Goal: Task Accomplishment & Management: Manage account settings

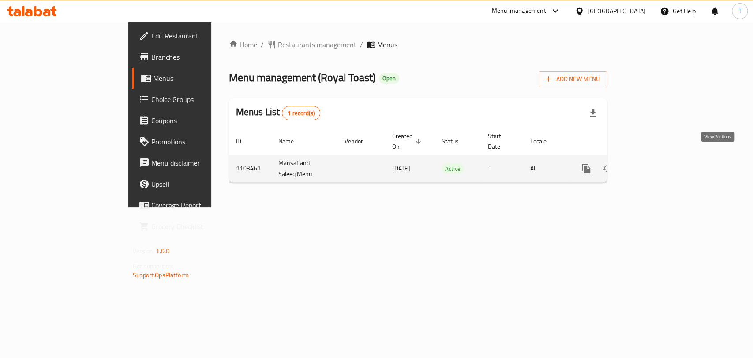
click at [655, 163] on icon "enhanced table" at bounding box center [649, 168] width 11 height 11
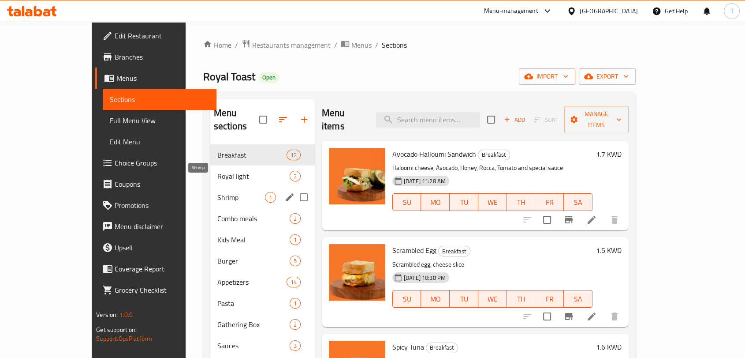
click at [217, 192] on span "Shrimp" at bounding box center [241, 197] width 48 height 11
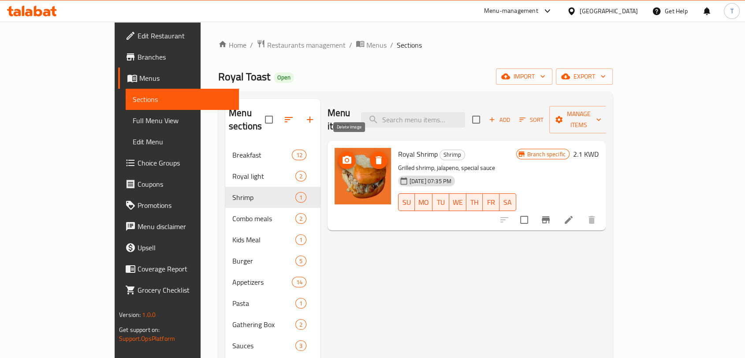
click at [376, 156] on icon "delete image" at bounding box center [379, 160] width 6 height 8
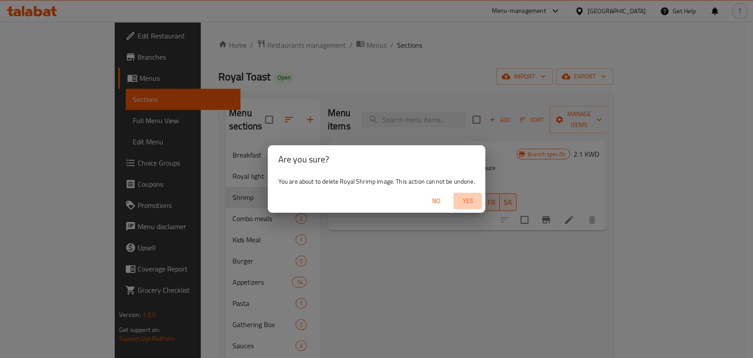
click at [469, 202] on span "Yes" at bounding box center [467, 200] width 21 height 11
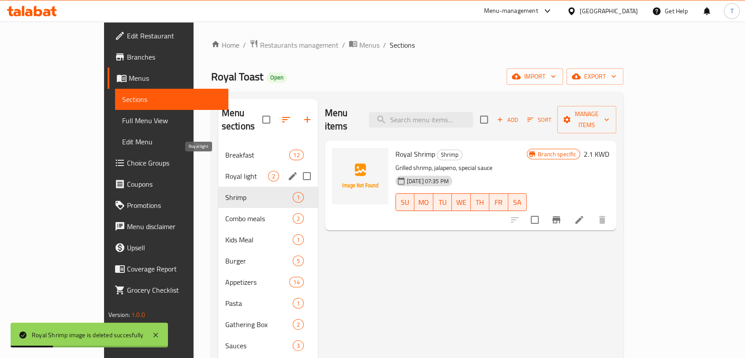
click at [225, 171] on span "Royal light" at bounding box center [246, 176] width 43 height 11
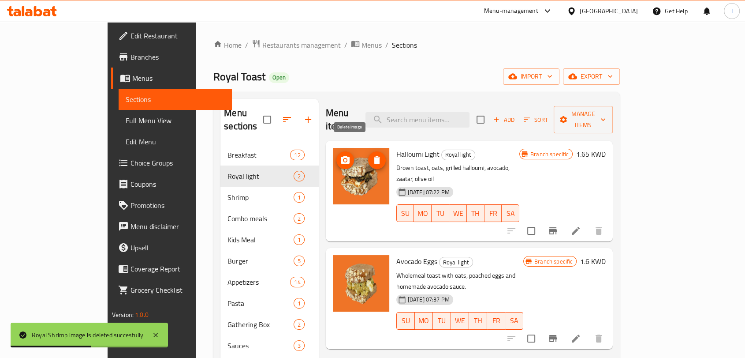
click at [372, 155] on icon "delete image" at bounding box center [377, 160] width 11 height 11
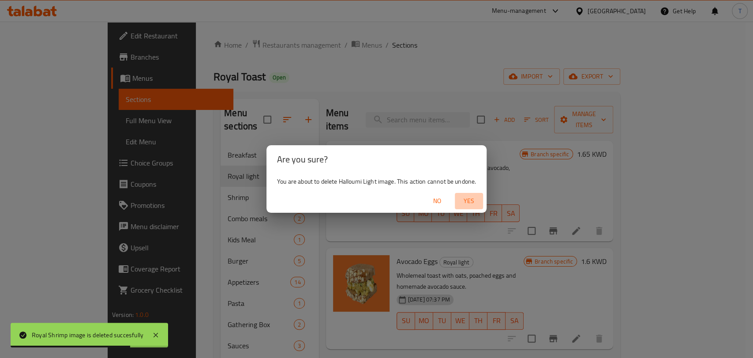
click at [466, 201] on span "Yes" at bounding box center [468, 200] width 21 height 11
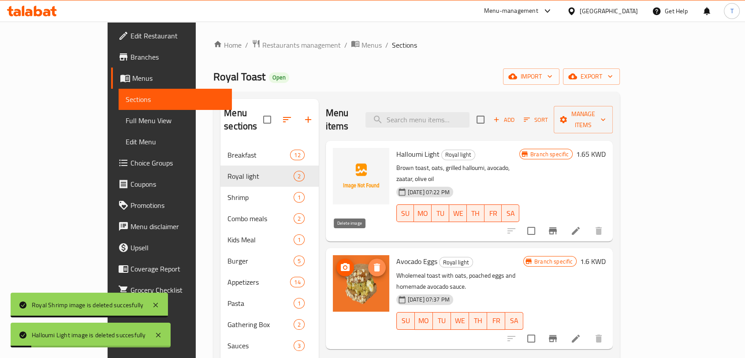
click at [374, 263] on icon "delete image" at bounding box center [377, 267] width 6 height 8
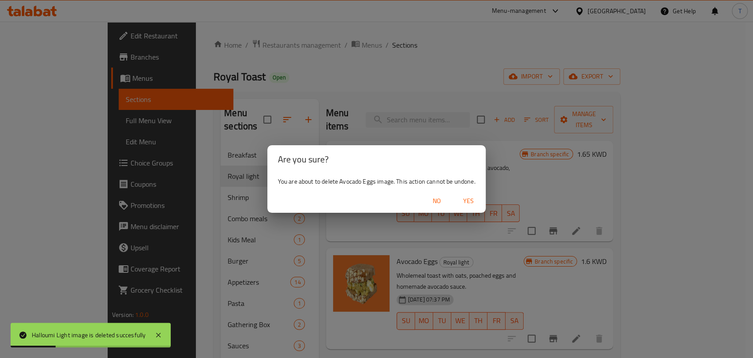
drag, startPoint x: 460, startPoint y: 201, endPoint x: 470, endPoint y: 199, distance: 9.9
click at [464, 200] on span "Yes" at bounding box center [467, 200] width 21 height 11
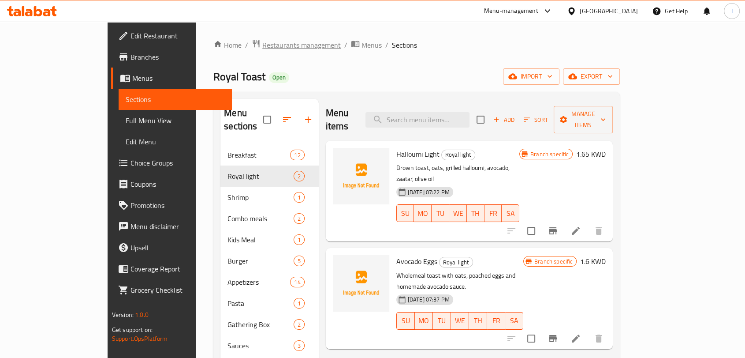
click at [262, 40] on span "Restaurants management" at bounding box center [301, 45] width 79 height 11
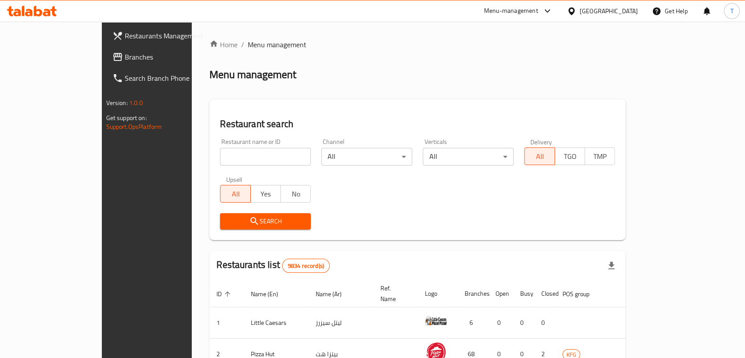
click at [254, 152] on input "search" at bounding box center [265, 157] width 91 height 18
type input "نخخلاس"
click button "Search" at bounding box center [265, 221] width 91 height 16
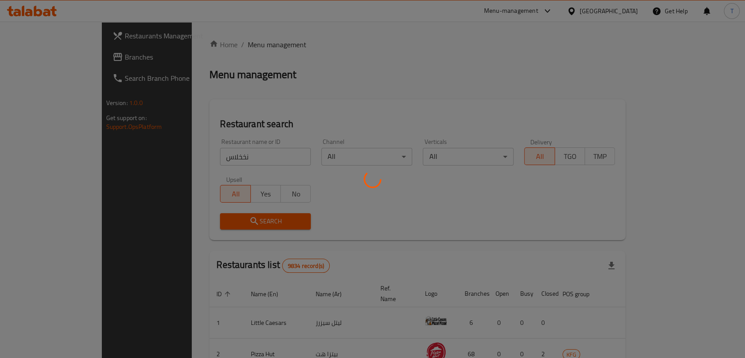
click at [254, 152] on div at bounding box center [372, 179] width 745 height 358
click at [272, 154] on div at bounding box center [372, 179] width 745 height 358
click at [231, 156] on div at bounding box center [372, 179] width 745 height 358
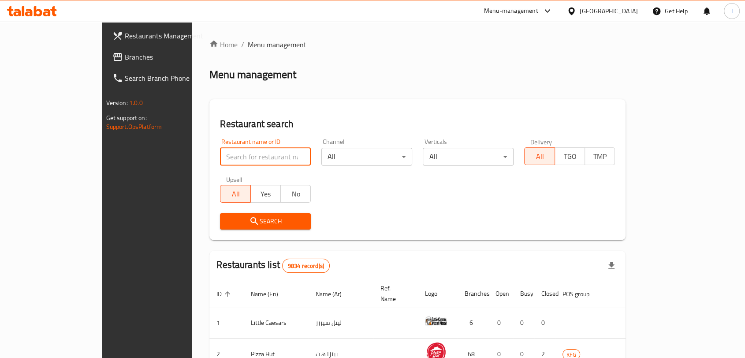
click at [243, 161] on input "search" at bounding box center [265, 157] width 91 height 18
type input "koobs"
click button "Search" at bounding box center [265, 221] width 91 height 16
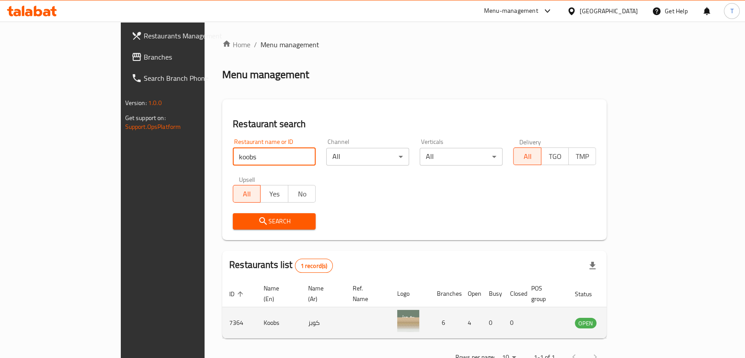
click at [645, 307] on td "enhanced table" at bounding box center [629, 322] width 30 height 31
click at [632, 317] on icon "enhanced table" at bounding box center [626, 322] width 11 height 11
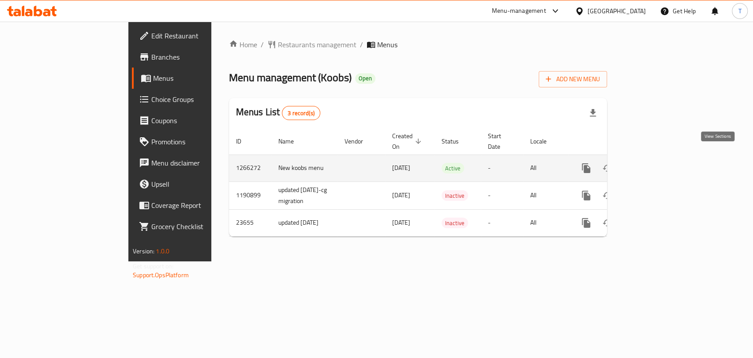
click at [660, 160] on link "enhanced table" at bounding box center [649, 167] width 21 height 21
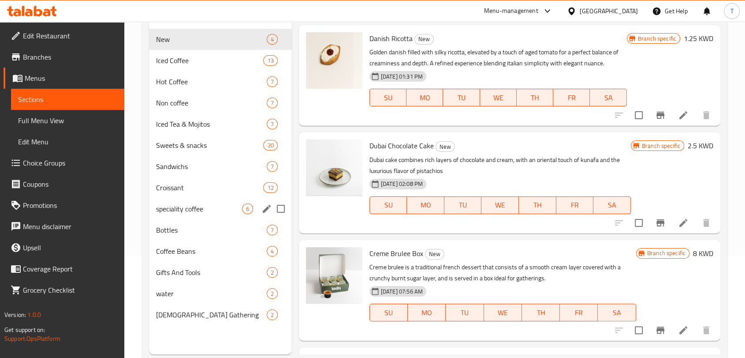
scroll to position [114, 0]
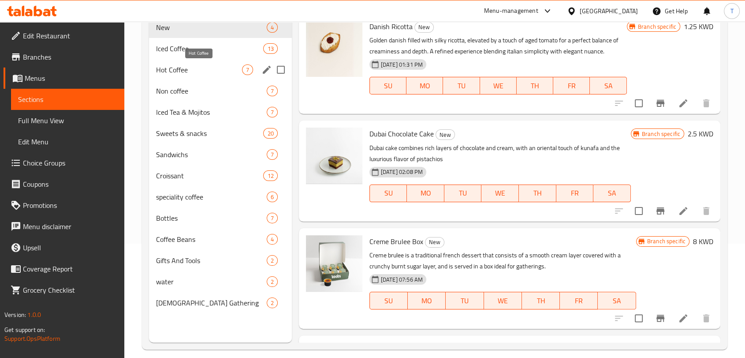
click at [200, 64] on span "Hot Coffee" at bounding box center [199, 69] width 86 height 11
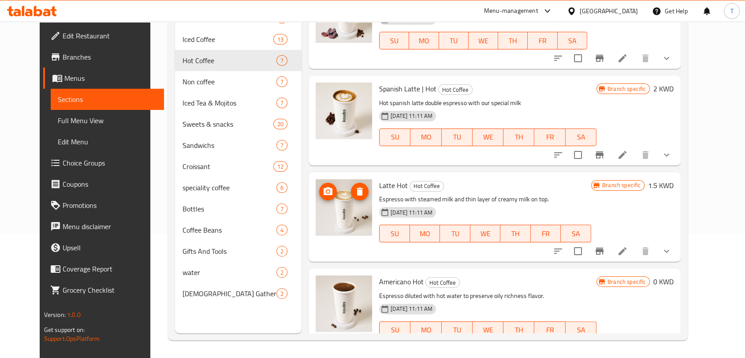
scroll to position [343, 0]
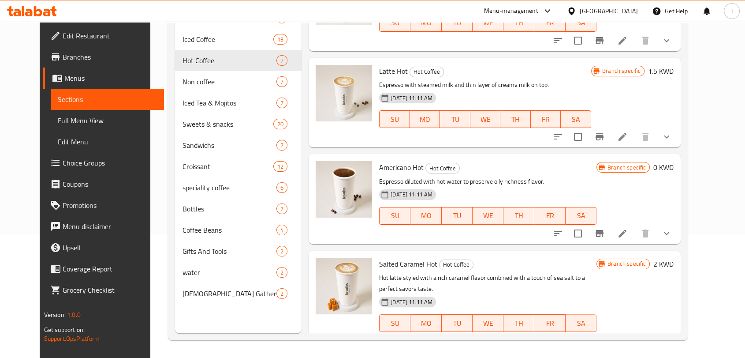
click at [677, 235] on button "show more" at bounding box center [666, 233] width 21 height 21
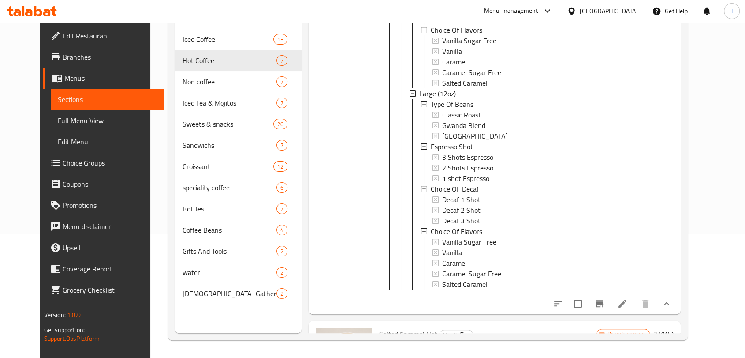
scroll to position [686, 0]
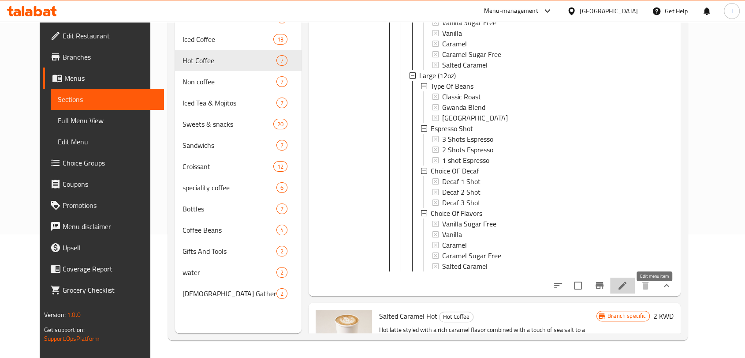
click at [628, 291] on icon at bounding box center [622, 285] width 11 height 11
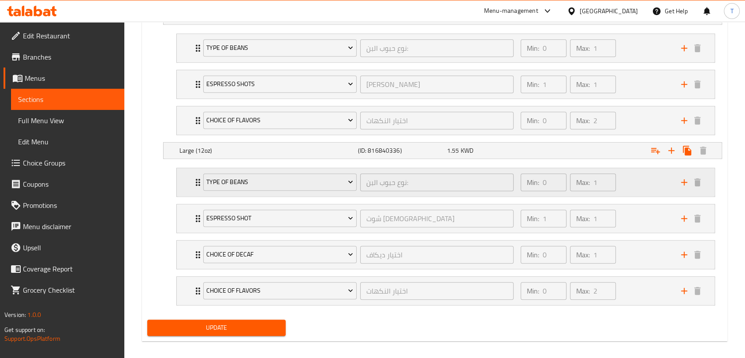
scroll to position [550, 0]
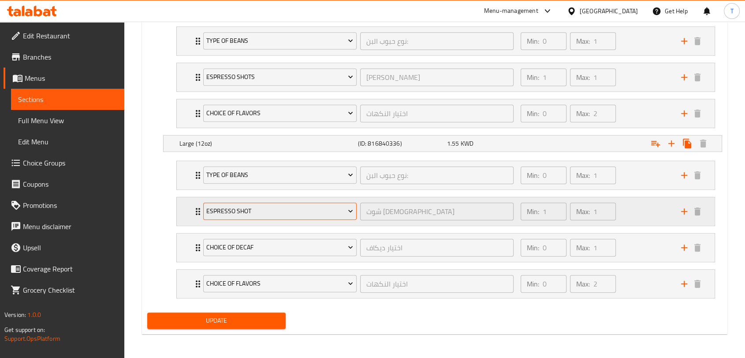
click at [351, 211] on icon "Expand" at bounding box center [350, 211] width 4 height 3
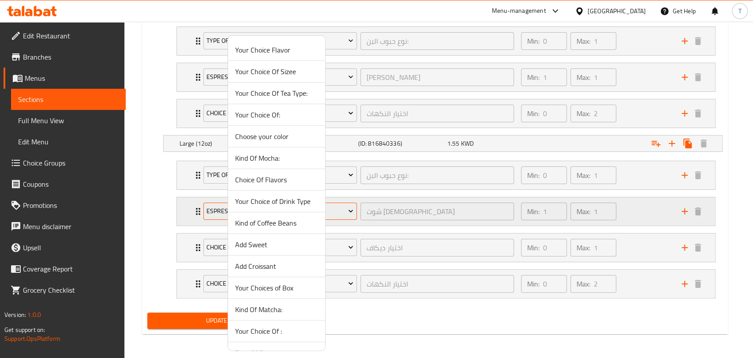
click at [351, 211] on div at bounding box center [376, 179] width 753 height 358
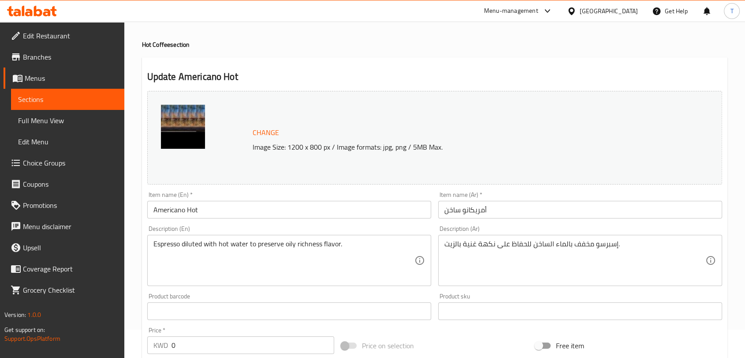
scroll to position [0, 0]
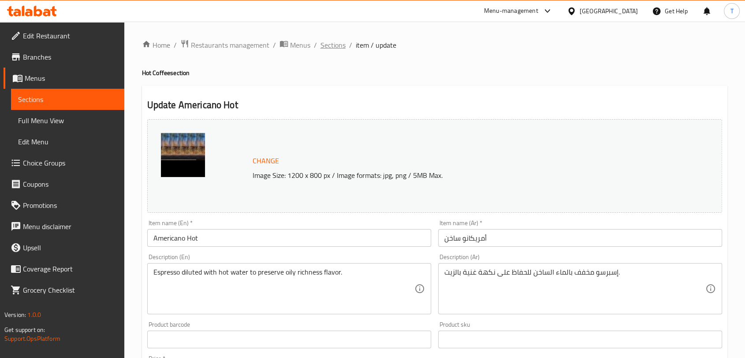
click at [341, 45] on span "Sections" at bounding box center [333, 45] width 25 height 11
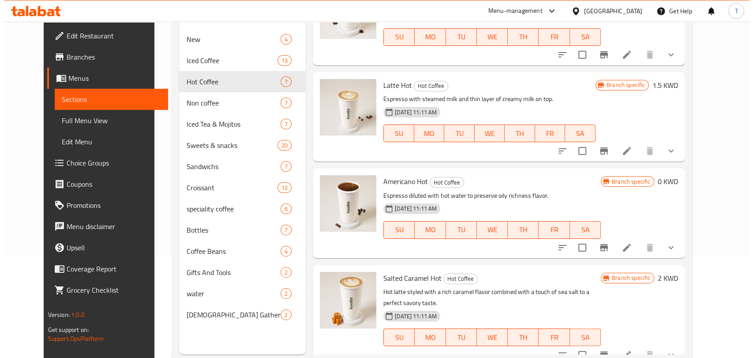
scroll to position [114, 0]
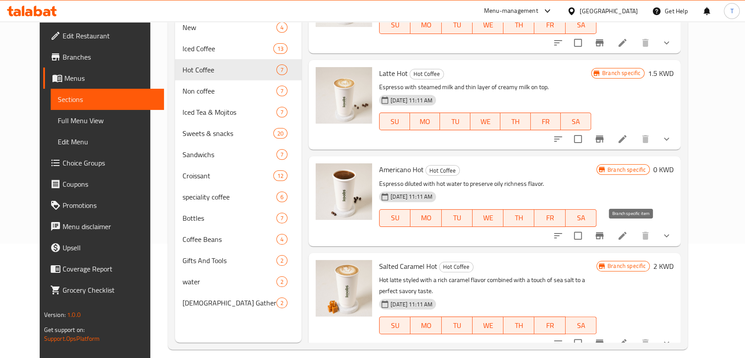
click at [604, 234] on icon "Branch-specific-item" at bounding box center [600, 235] width 8 height 7
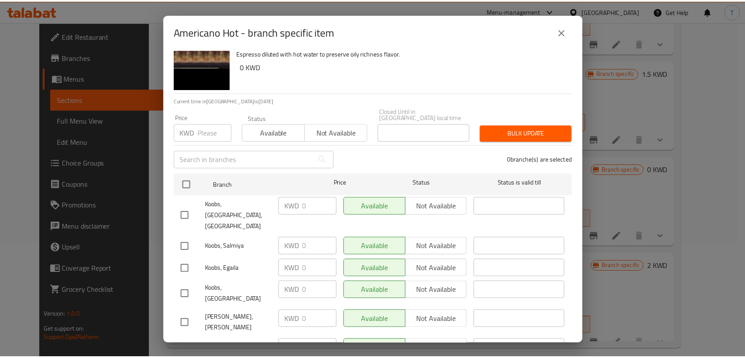
scroll to position [28, 0]
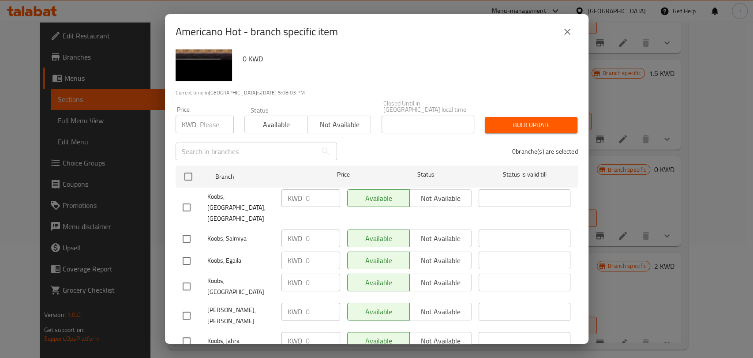
click at [566, 29] on icon "close" at bounding box center [567, 31] width 11 height 11
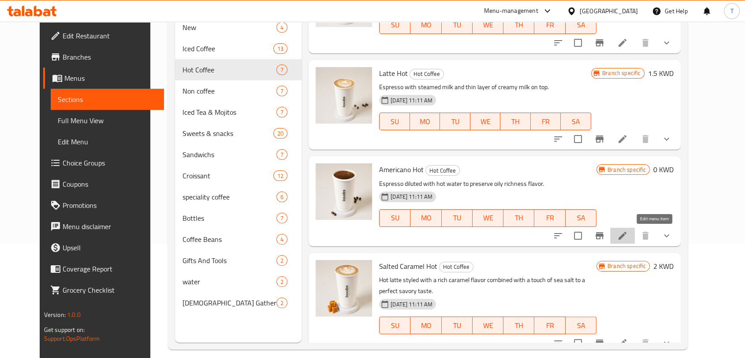
click at [628, 236] on icon at bounding box center [622, 235] width 11 height 11
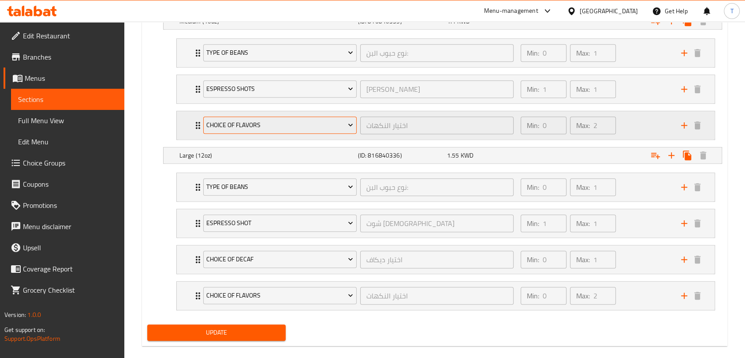
scroll to position [550, 0]
